Goal: Information Seeking & Learning: Understand process/instructions

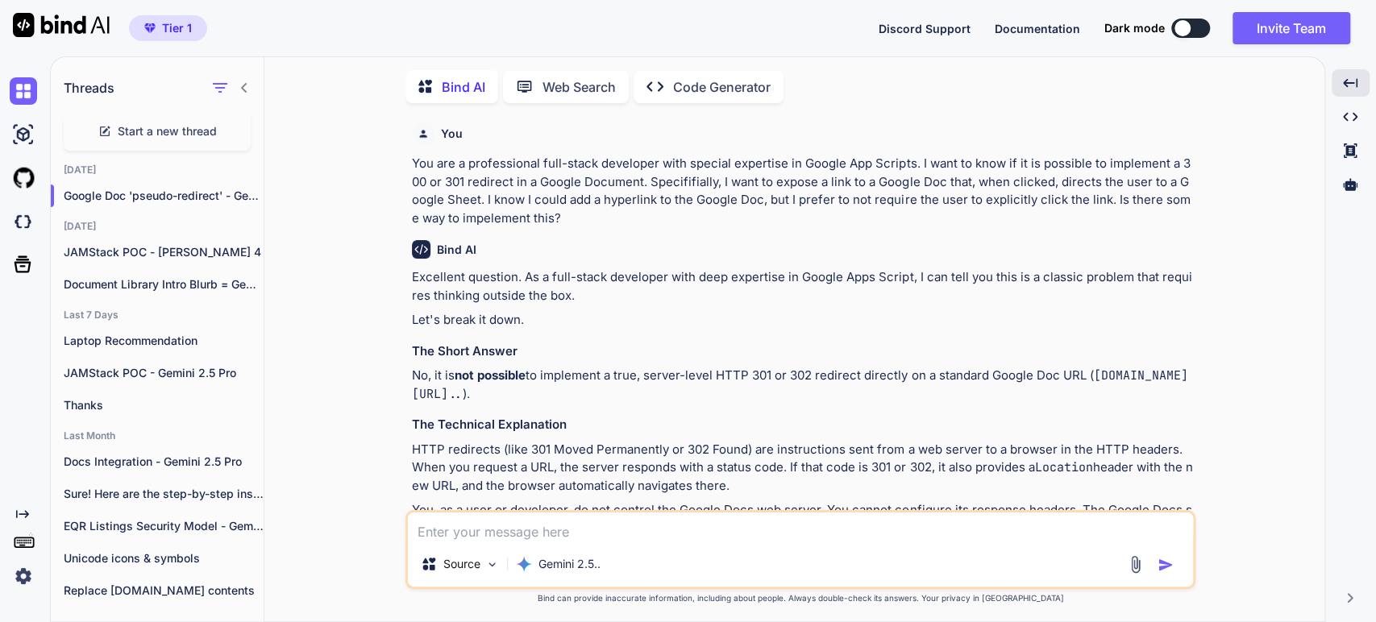
scroll to position [6, 0]
click at [85, 256] on div "JAMStack POC - [PERSON_NAME] 4" at bounding box center [157, 250] width 213 height 32
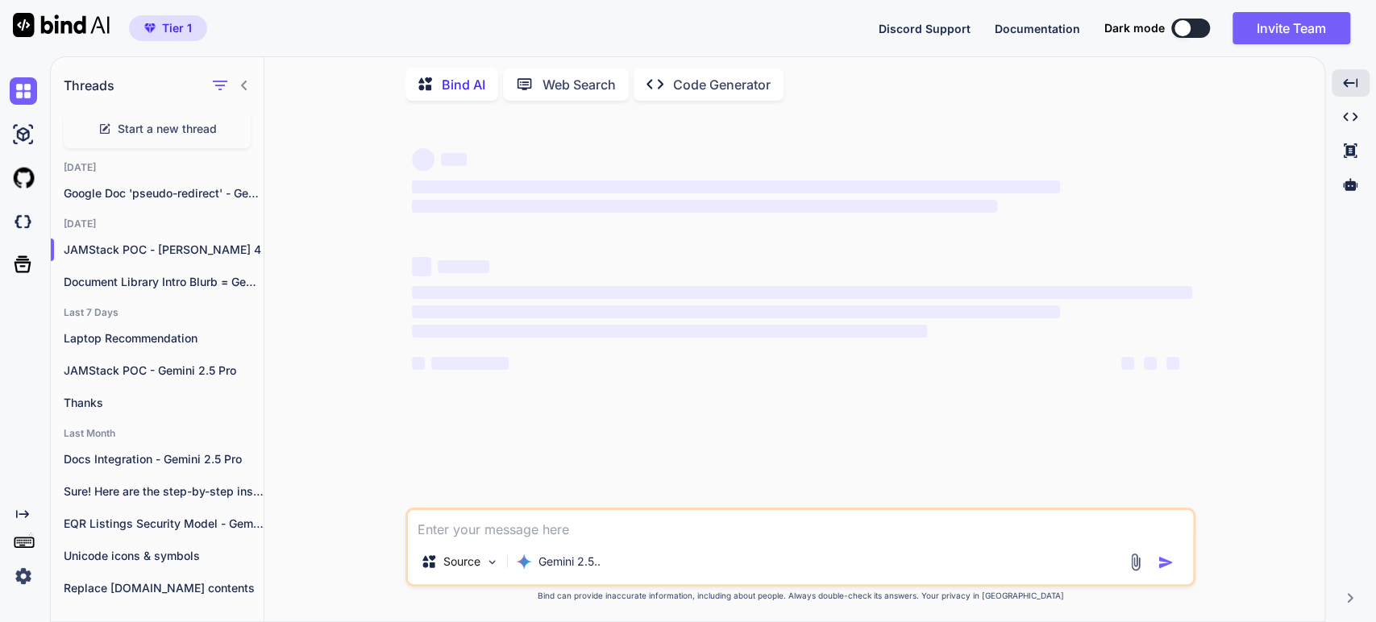
type textarea "x"
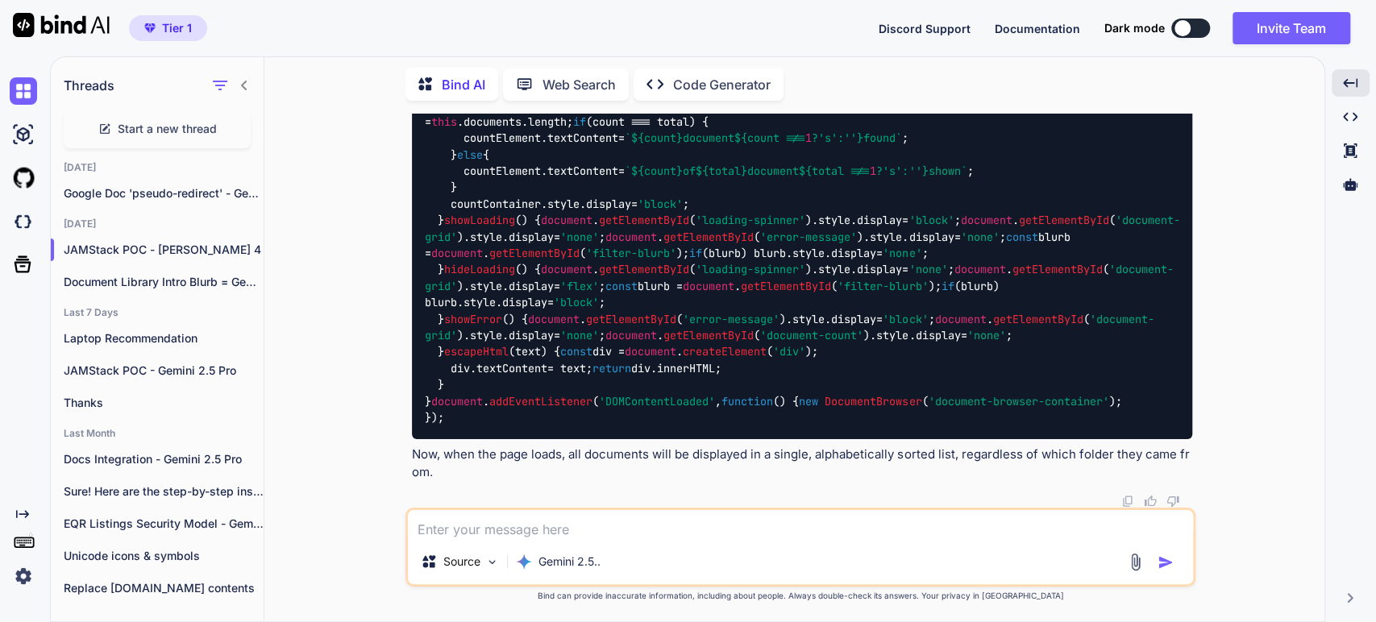
scroll to position [28996, 0]
click at [424, 525] on textarea at bounding box center [800, 524] width 785 height 29
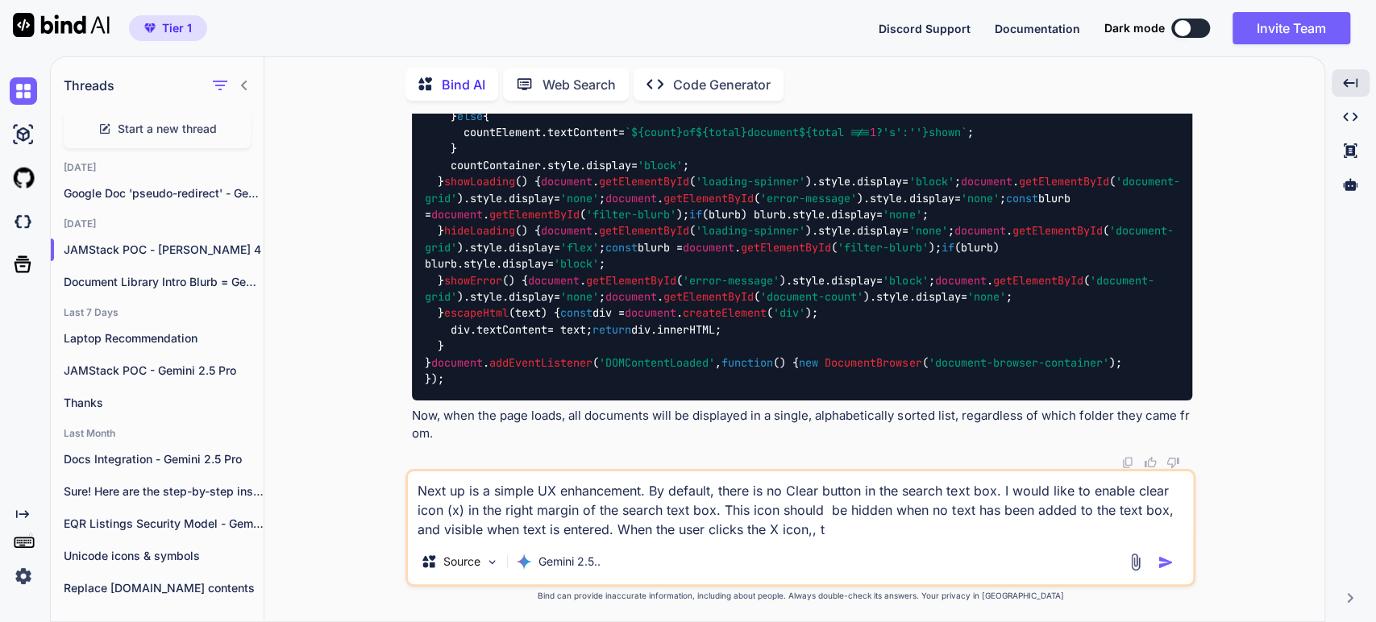
click at [832, 534] on textarea "Next up is a simple UX enhancement. By default, there is no Clear button in the…" at bounding box center [800, 506] width 785 height 68
type textarea "Next up is a simple UX enhancement. By default, there is no Clear button in the…"
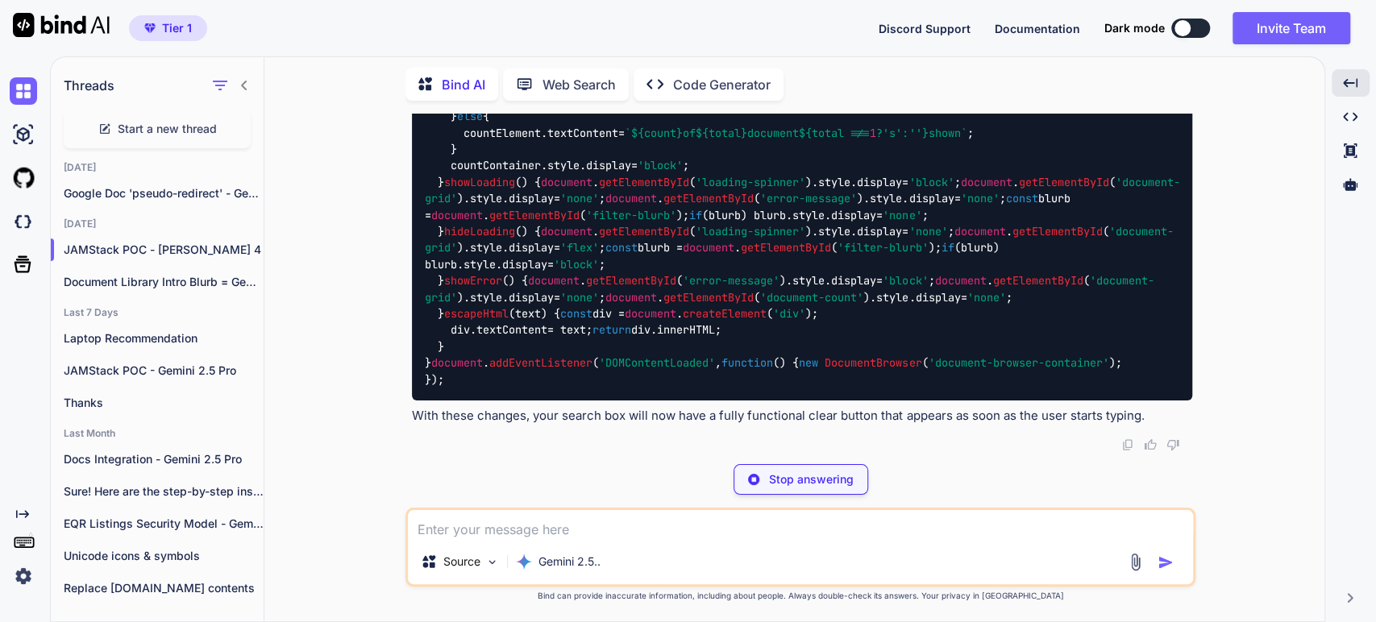
scroll to position [43267, 0]
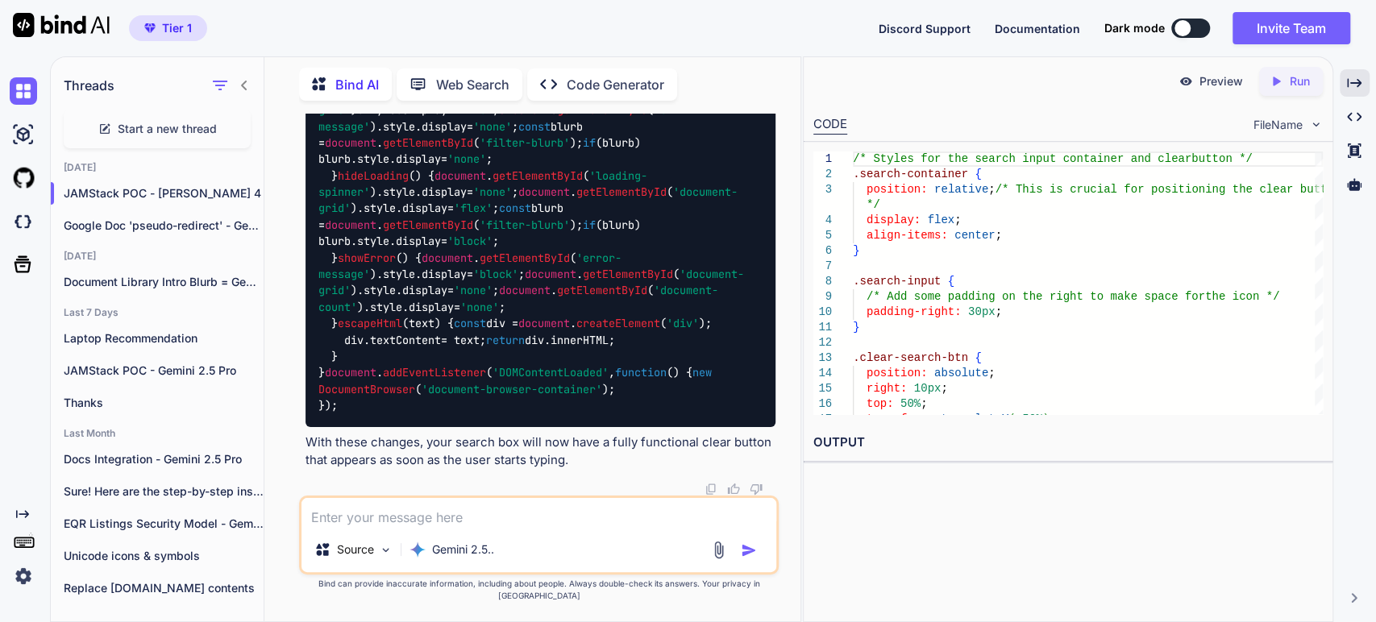
click at [526, 458] on p "With these changes, your search box will now have a fully functional clear butt…" at bounding box center [541, 452] width 470 height 36
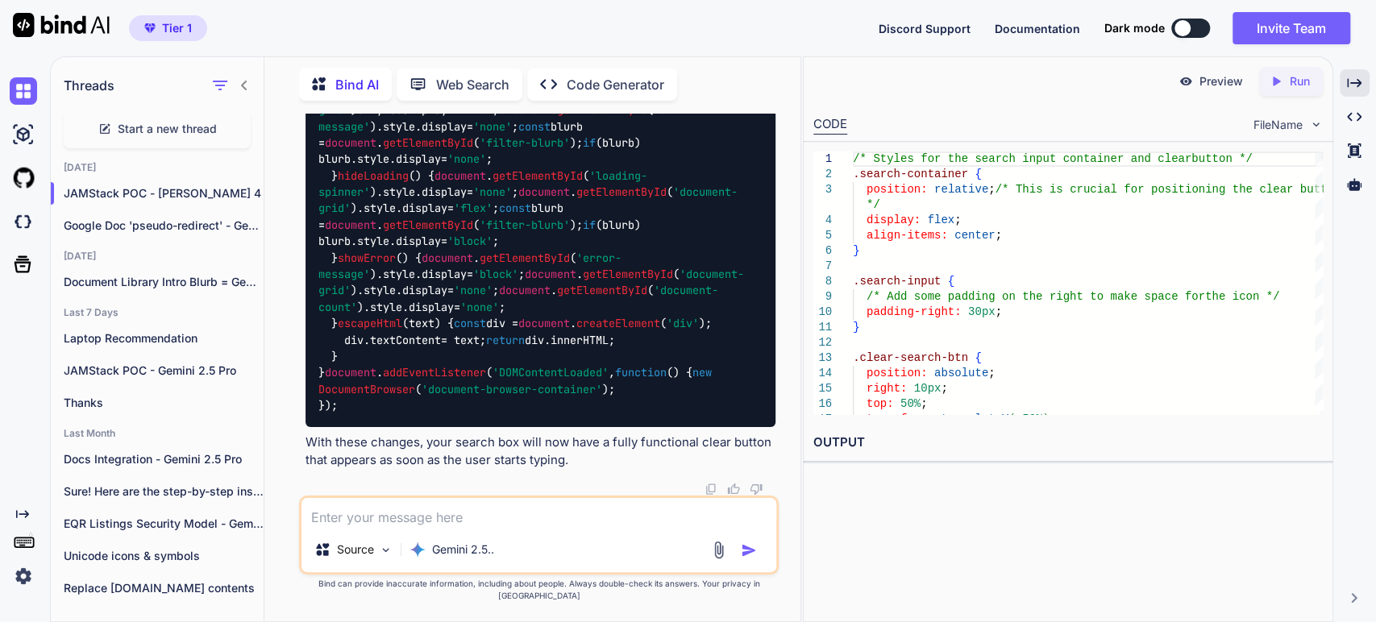
click at [505, 381] on span "'DOMContentLoaded'" at bounding box center [551, 373] width 116 height 15
click at [910, 298] on div "/* Styles for the search input container and clear button */ .search-container …" at bounding box center [1088, 359] width 470 height 414
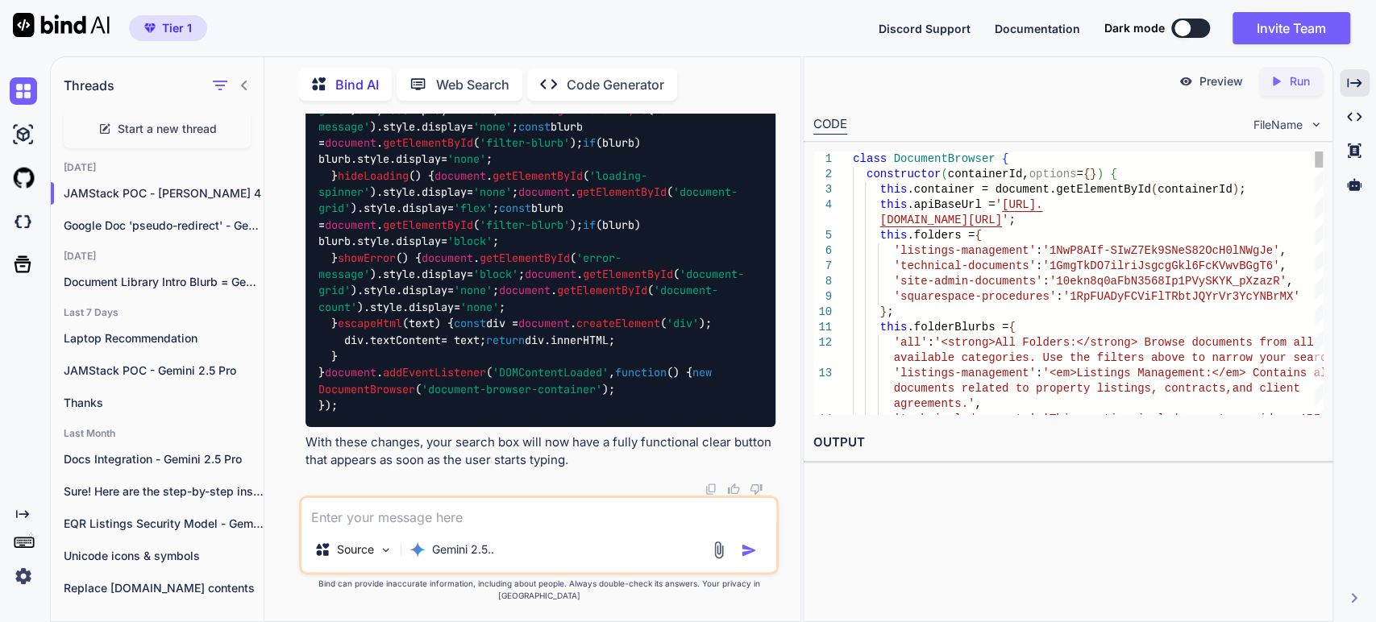
scroll to position [0, 0]
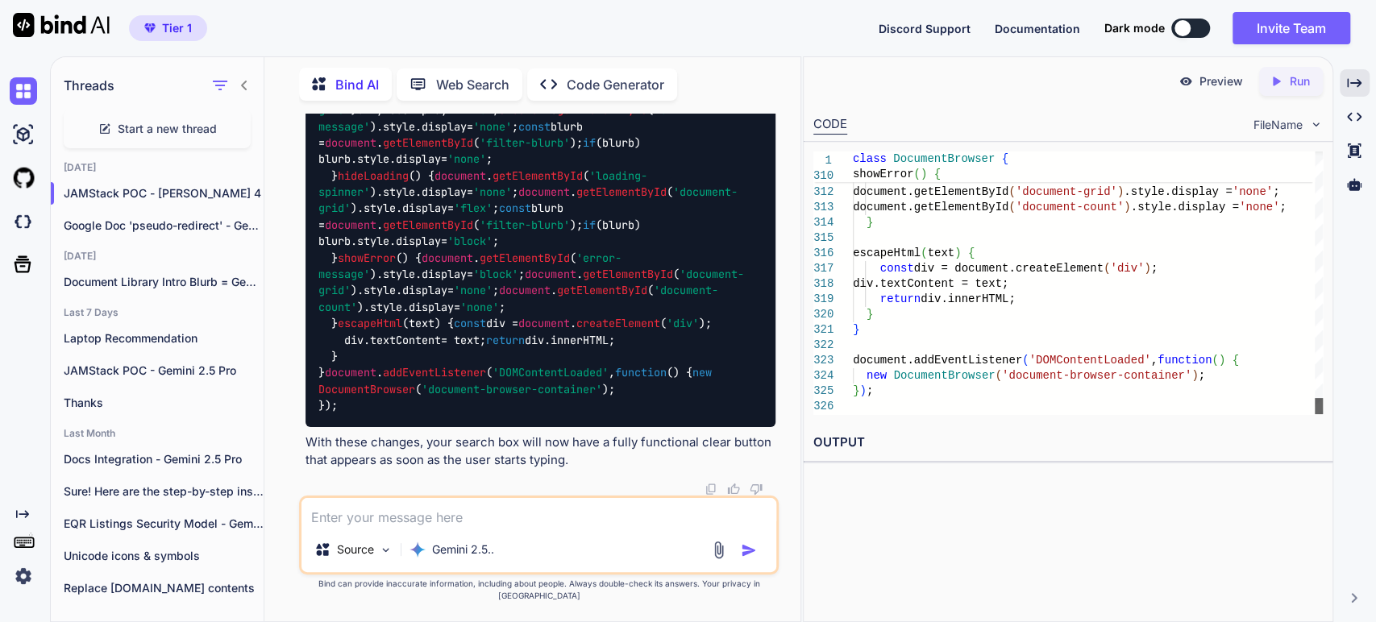
click at [1315, 414] on div at bounding box center [1319, 406] width 8 height 16
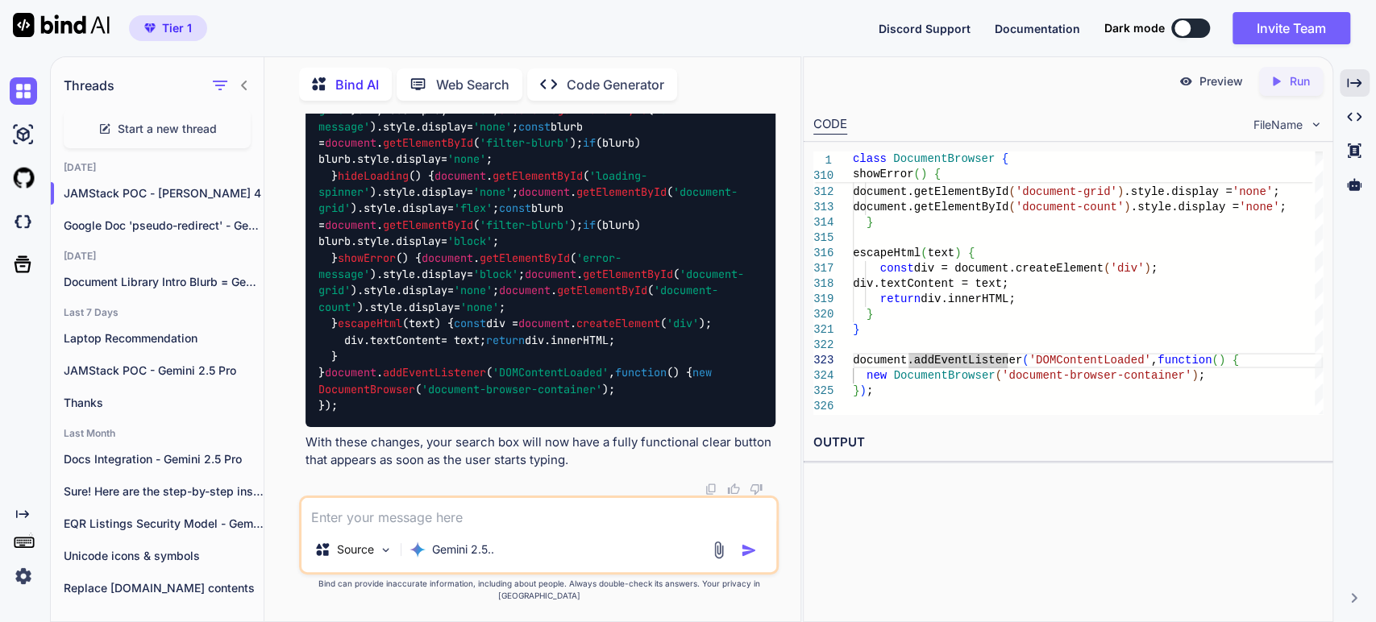
scroll to position [44135, 0]
